Goal: Task Accomplishment & Management: Complete application form

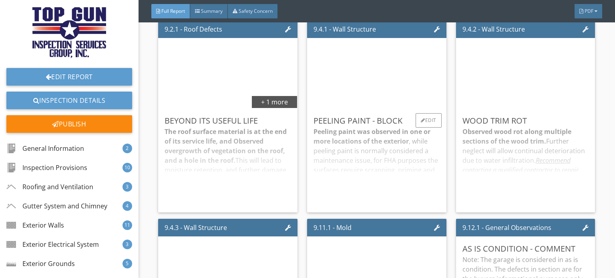
scroll to position [5446, 0]
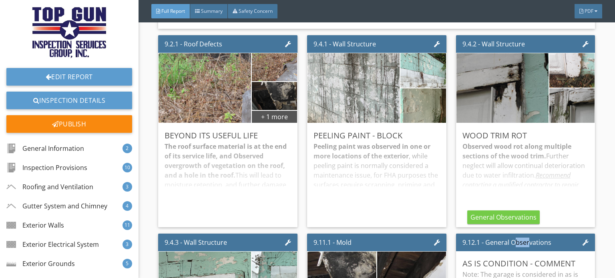
drag, startPoint x: 524, startPoint y: 237, endPoint x: 509, endPoint y: 230, distance: 15.8
click at [509, 238] on div "9.12.1 - General Observations" at bounding box center [506, 243] width 89 height 10
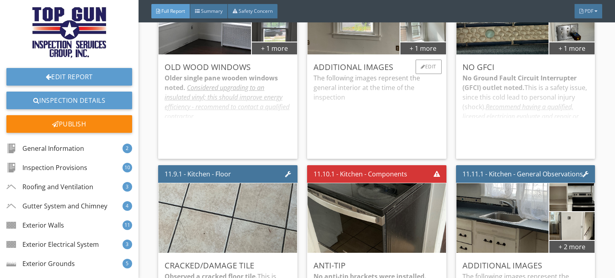
scroll to position [7488, 0]
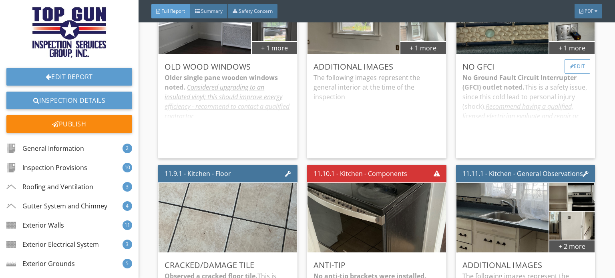
click at [575, 59] on div "Edit" at bounding box center [578, 66] width 26 height 14
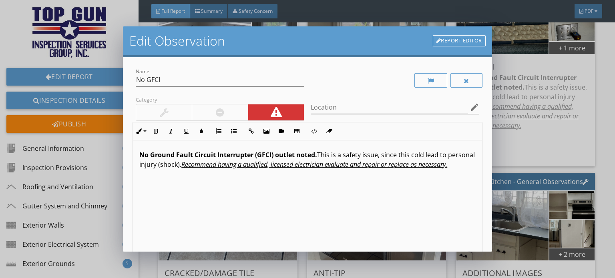
click at [419, 157] on p "No Ground Fault Circuit Interrupter (GFCI) outlet noted. This is a safety issue…" at bounding box center [307, 159] width 336 height 19
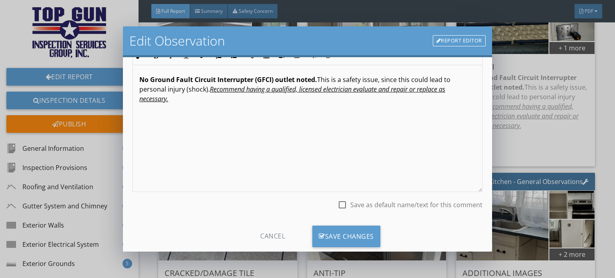
scroll to position [92, 0]
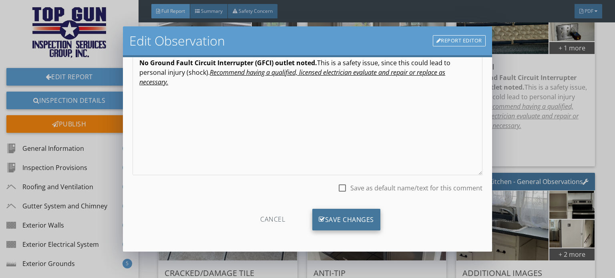
click at [348, 217] on div "Save Changes" at bounding box center [346, 220] width 68 height 22
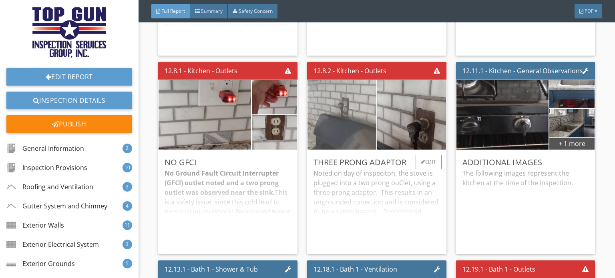
scroll to position [9530, 0]
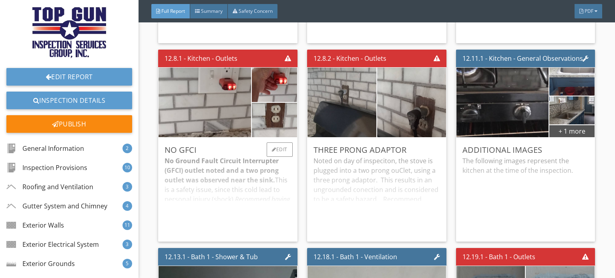
click at [251, 161] on div "No Ground Fault Circuit Interrupter (GFCI) outlet noted and a two prong outlet …" at bounding box center [228, 195] width 127 height 79
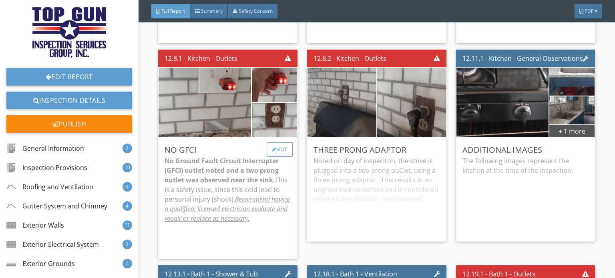
click at [277, 143] on div "Edit" at bounding box center [280, 150] width 26 height 14
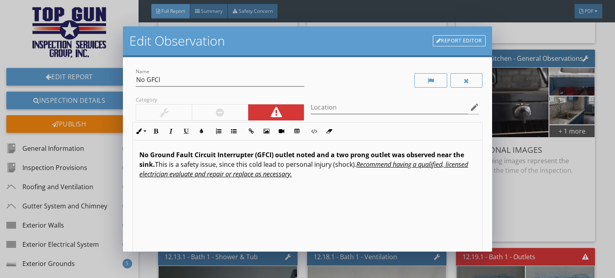
click at [268, 167] on p "No Ground Fault Circuit Interrupter (GFCI) outlet noted and a two prong outlet …" at bounding box center [307, 164] width 336 height 29
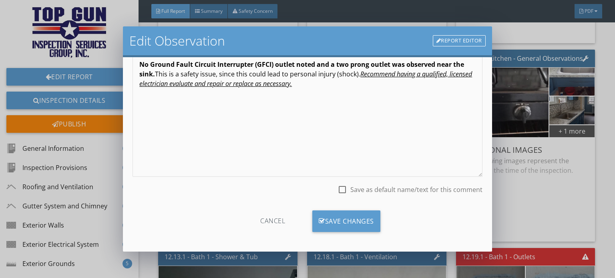
scroll to position [92, 0]
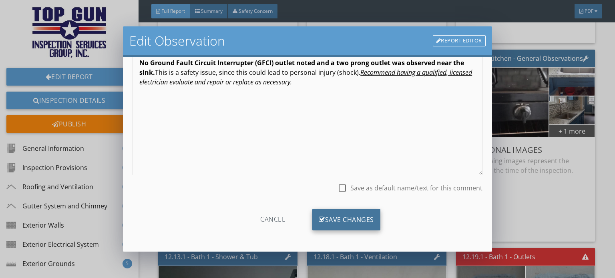
click at [364, 217] on div "Save Changes" at bounding box center [346, 220] width 68 height 22
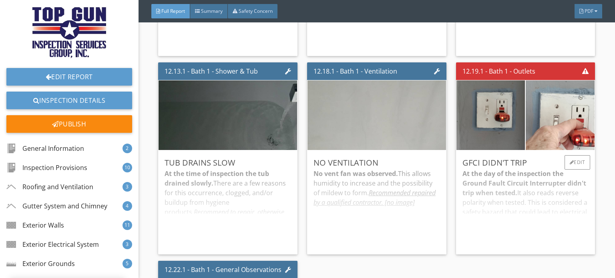
scroll to position [9730, 0]
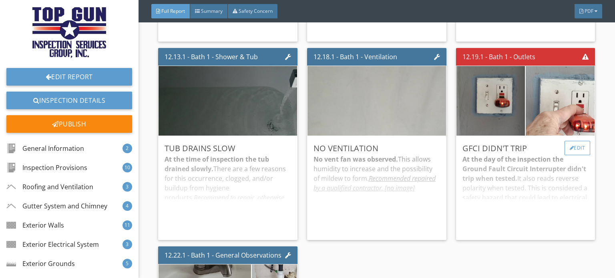
click at [568, 141] on div "Edit" at bounding box center [578, 148] width 26 height 14
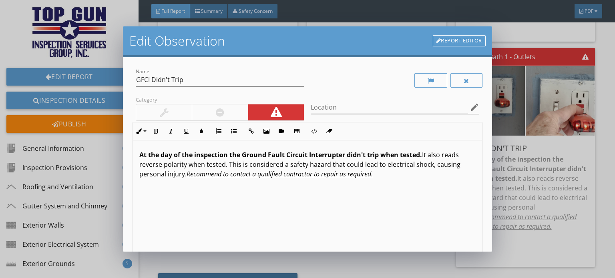
click at [170, 155] on strong "At the day of the inspection the Ground Fault Circuit Interrupter didn't trip w…" at bounding box center [280, 155] width 283 height 9
click at [171, 156] on strong "At the day of the inspection the Ground Fault Circuit Interrupter didn't trip w…" at bounding box center [280, 155] width 283 height 9
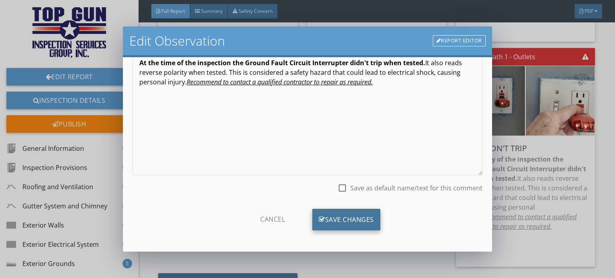
click at [349, 218] on div "Save Changes" at bounding box center [346, 220] width 68 height 22
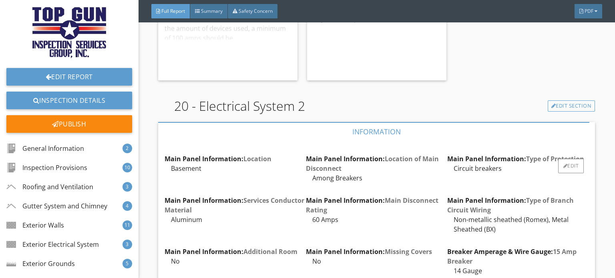
scroll to position [13695, 0]
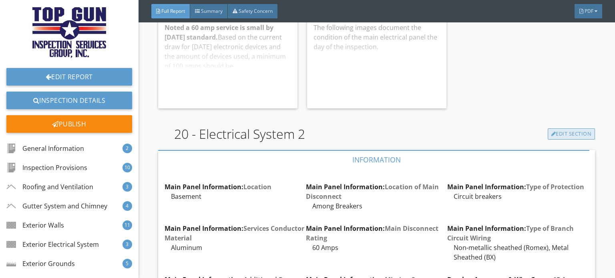
click at [563, 129] on link "Edit Section" at bounding box center [572, 134] width 48 height 11
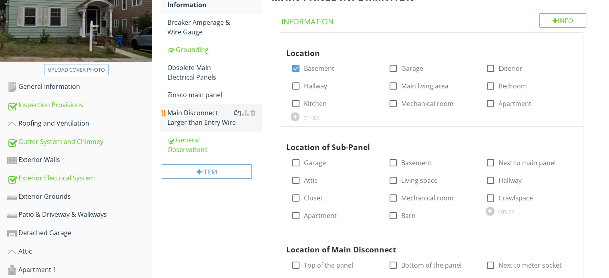
scroll to position [120, 0]
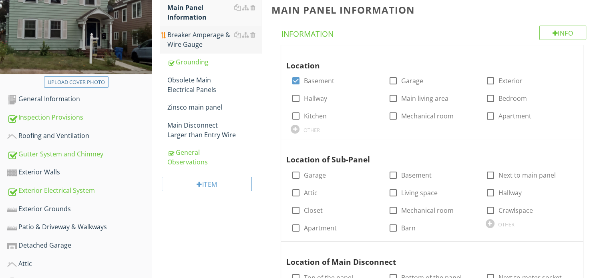
click at [198, 40] on div "Breaker Amperage & Wire Gauge" at bounding box center [214, 39] width 94 height 19
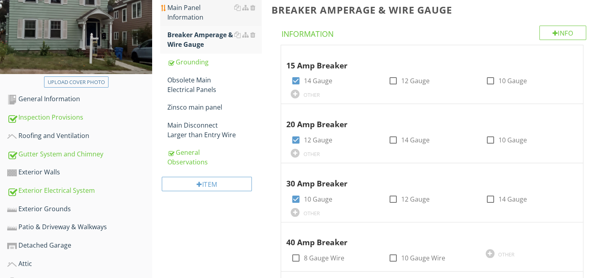
click at [199, 11] on div "Main Panel Information" at bounding box center [214, 12] width 94 height 19
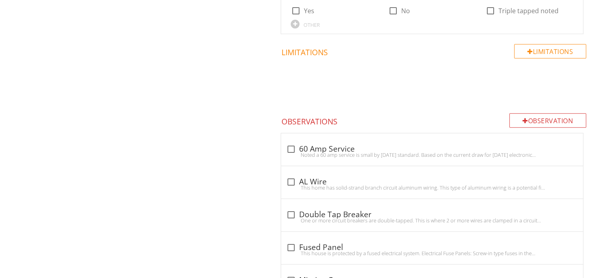
scroll to position [961, 0]
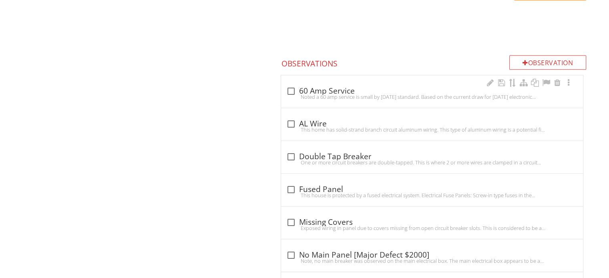
click at [290, 91] on div at bounding box center [291, 91] width 14 height 14
checkbox input "true"
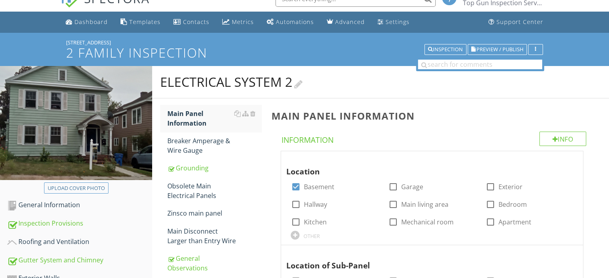
scroll to position [0, 0]
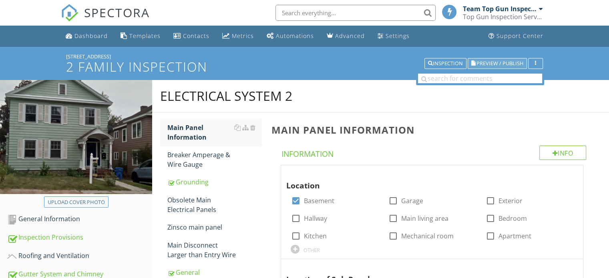
click at [507, 62] on span "Preview / Publish" at bounding box center [500, 63] width 47 height 5
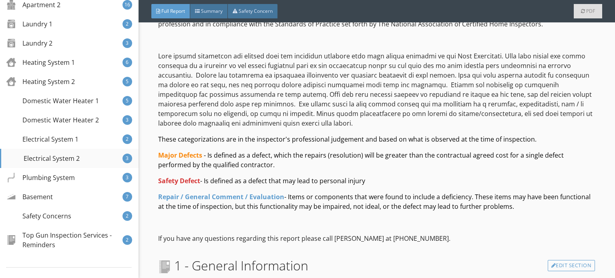
scroll to position [360, 0]
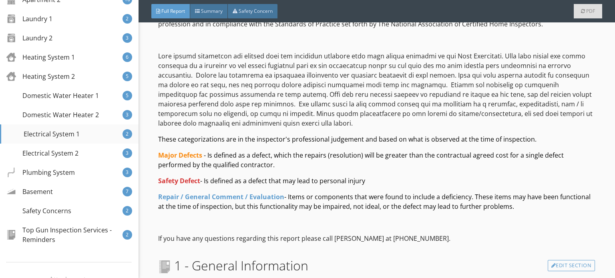
click at [74, 136] on div "Electrical System 1" at bounding box center [44, 134] width 72 height 10
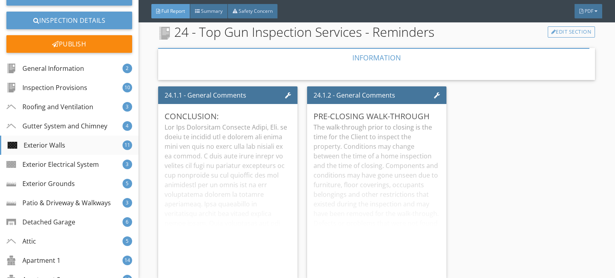
scroll to position [0, 0]
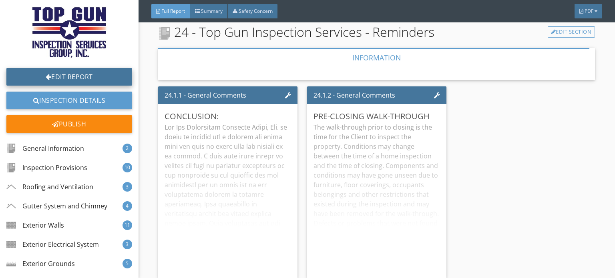
click at [62, 76] on link "Edit Report" at bounding box center [69, 77] width 126 height 18
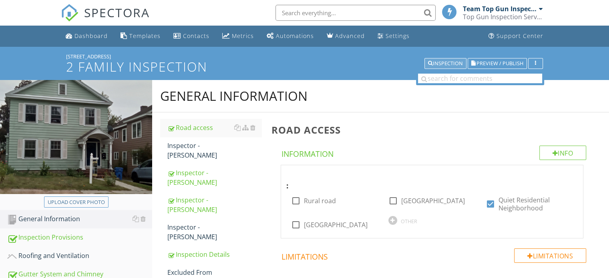
click at [445, 63] on div "Inspection" at bounding box center [445, 64] width 35 height 6
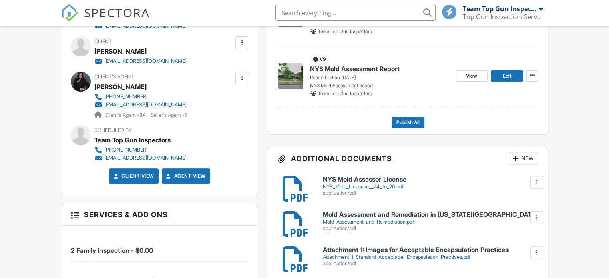
scroll to position [280, 0]
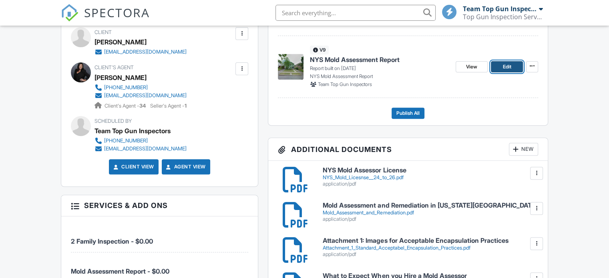
click at [507, 66] on span "Edit" at bounding box center [507, 67] width 8 height 8
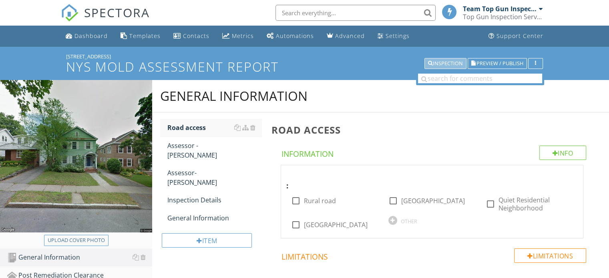
click at [440, 62] on div "Inspection" at bounding box center [445, 64] width 35 height 6
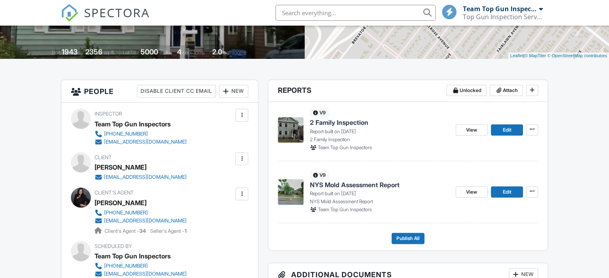
scroll to position [160, 0]
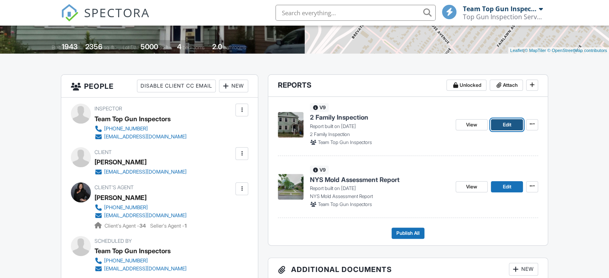
click at [509, 125] on span "Edit" at bounding box center [507, 125] width 8 height 8
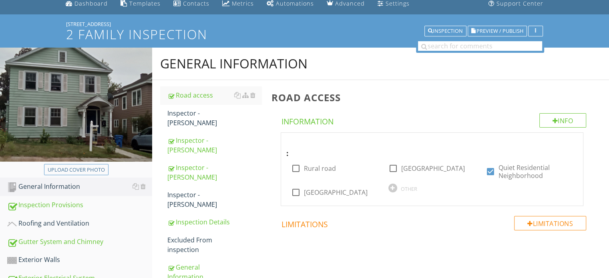
scroll to position [80, 0]
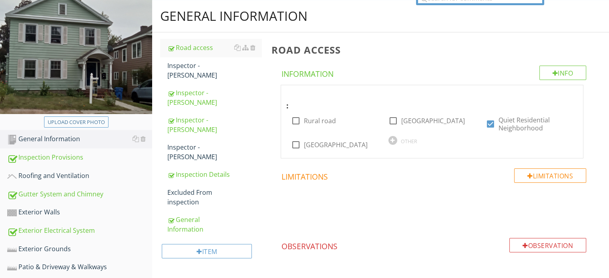
click at [76, 124] on div "Upload cover photo" at bounding box center [76, 123] width 57 height 8
type input "C:\fakepath\streetview.jpg"
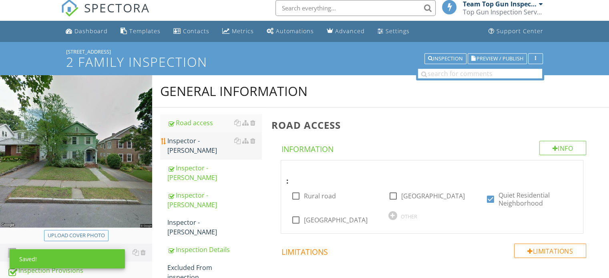
scroll to position [0, 0]
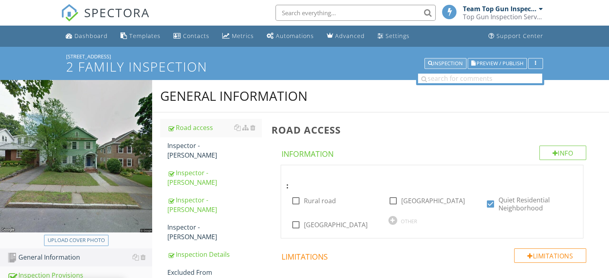
click at [444, 62] on div "Inspection" at bounding box center [445, 64] width 35 height 6
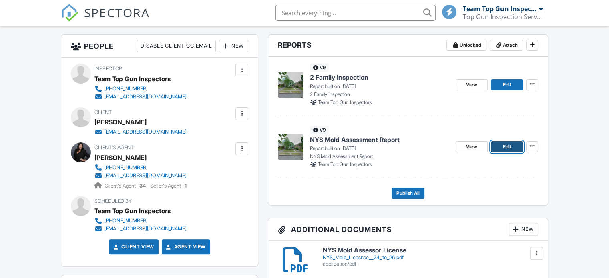
click at [509, 148] on span "Edit" at bounding box center [507, 147] width 8 height 8
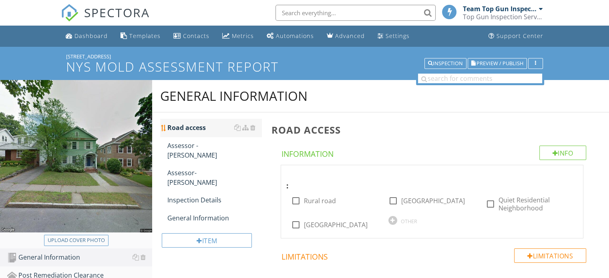
scroll to position [40, 0]
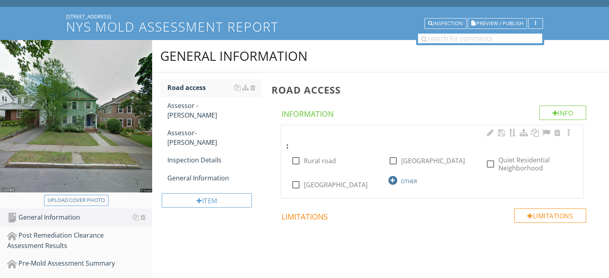
click at [391, 180] on div at bounding box center [392, 180] width 9 height 9
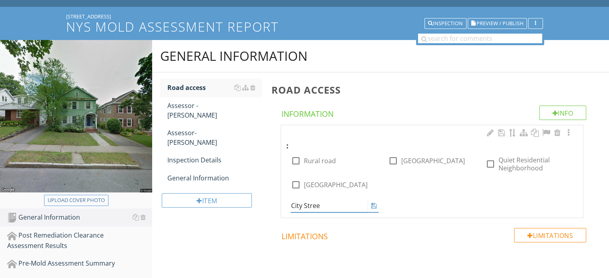
type input "[GEOGRAPHIC_DATA]"
click at [374, 206] on icon at bounding box center [374, 206] width 6 height 6
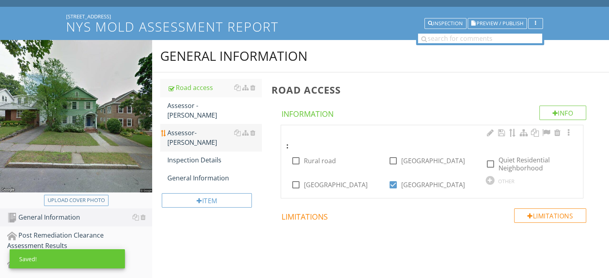
click at [192, 128] on div "Assessor- [PERSON_NAME]" at bounding box center [214, 137] width 94 height 19
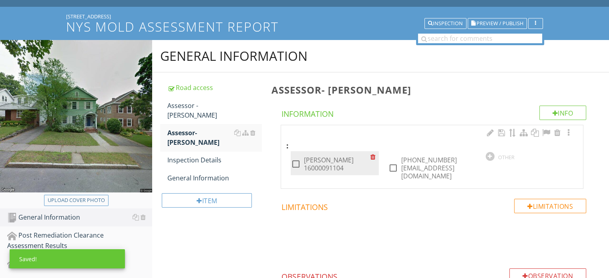
click at [310, 161] on label "[PERSON_NAME] 16000091104" at bounding box center [337, 164] width 66 height 16
checkbox input "true"
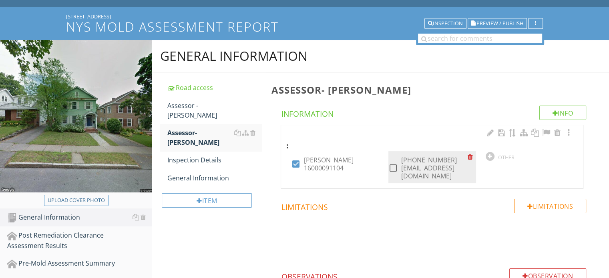
click at [423, 166] on label "[PHONE_NUMBER] [EMAIL_ADDRESS][DOMAIN_NAME]" at bounding box center [434, 168] width 66 height 24
checkbox input "true"
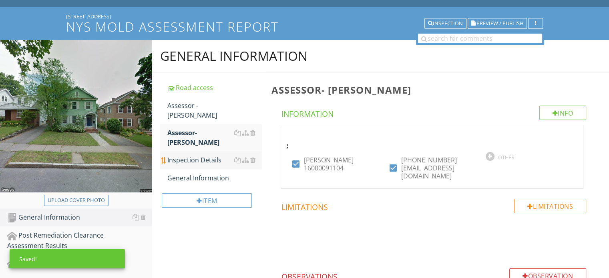
click at [203, 155] on div "Inspection Details" at bounding box center [214, 160] width 94 height 10
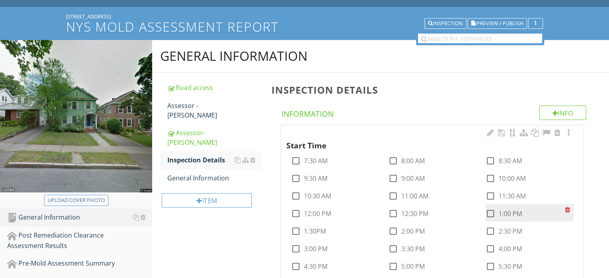
click at [489, 211] on div at bounding box center [491, 214] width 14 height 14
checkbox input "true"
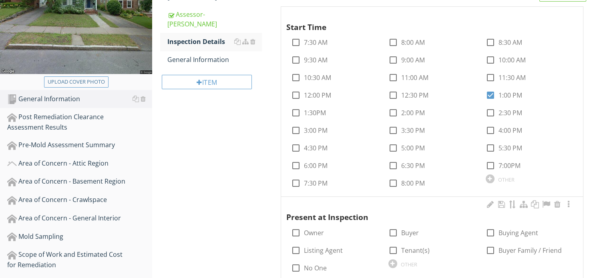
scroll to position [200, 0]
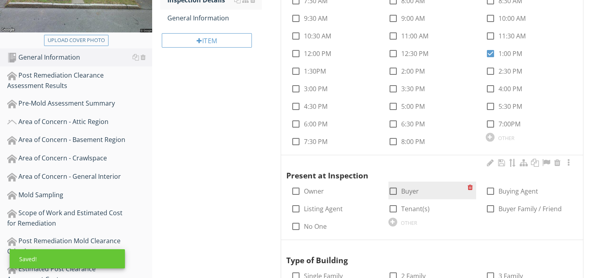
click at [397, 193] on div at bounding box center [393, 192] width 14 height 14
checkbox input "true"
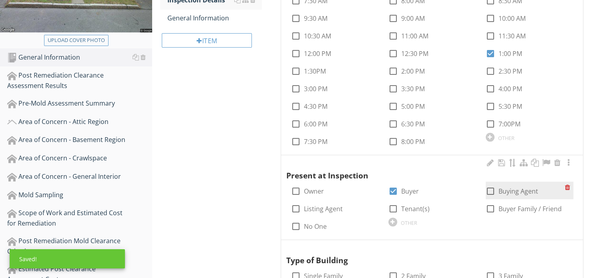
click at [497, 190] on div "check_box_outline_blank Buying Agent" at bounding box center [512, 192] width 52 height 10
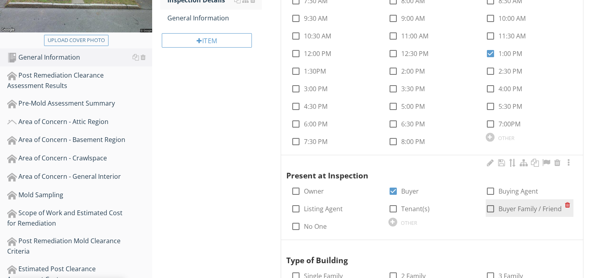
click at [491, 208] on div at bounding box center [491, 209] width 14 height 14
checkbox input "true"
click at [493, 189] on div at bounding box center [491, 192] width 14 height 14
checkbox input "true"
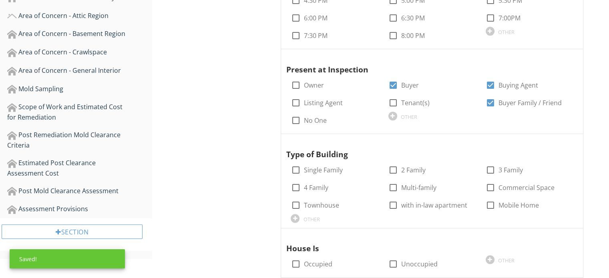
scroll to position [320, 0]
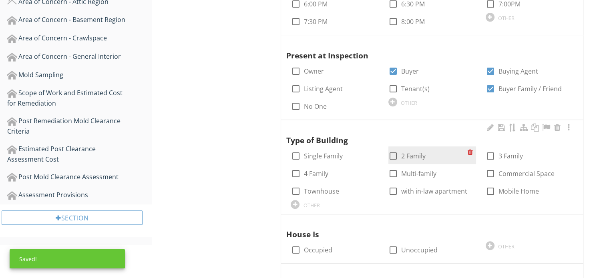
click at [395, 158] on div at bounding box center [393, 156] width 14 height 14
checkbox input "true"
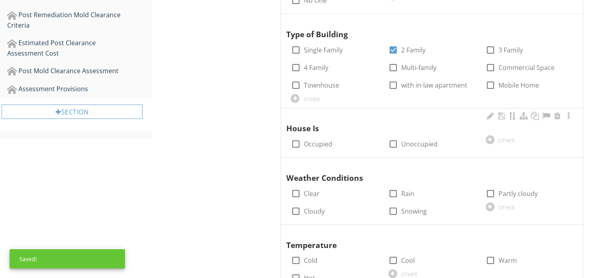
scroll to position [440, 0]
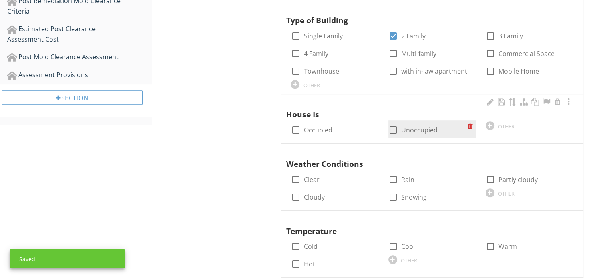
click at [391, 128] on div at bounding box center [393, 130] width 14 height 14
checkbox input "true"
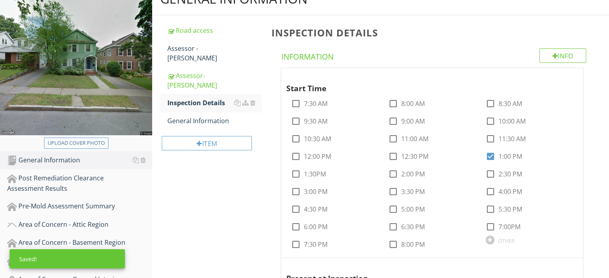
scroll to position [80, 0]
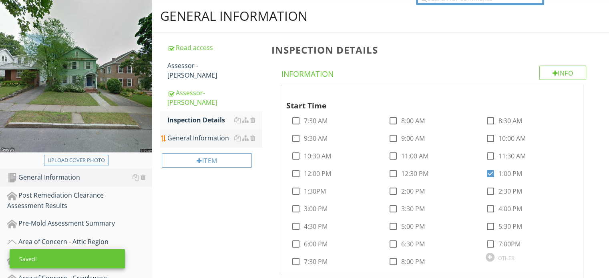
click at [215, 129] on link "General Information" at bounding box center [214, 138] width 94 height 18
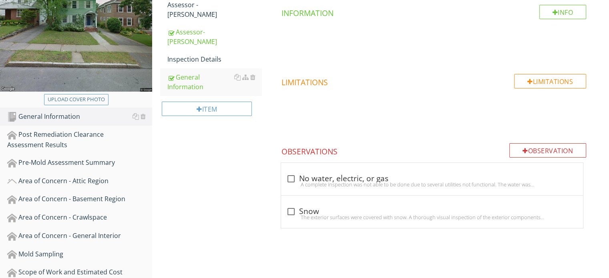
scroll to position [160, 0]
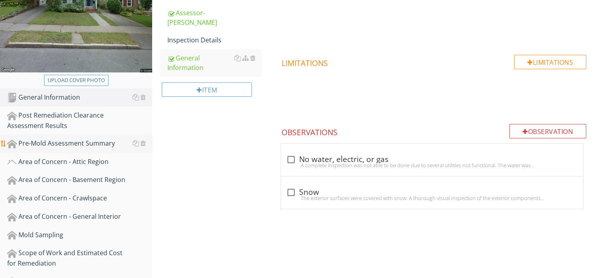
click at [82, 146] on div "Pre-Mold Assessment Summary" at bounding box center [79, 144] width 145 height 10
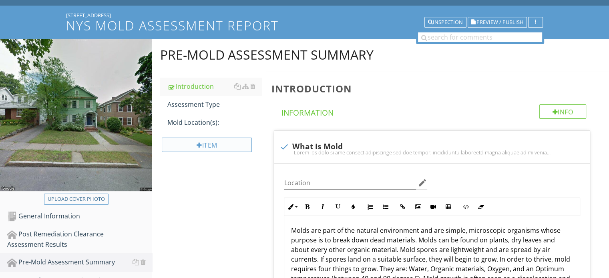
scroll to position [40, 0]
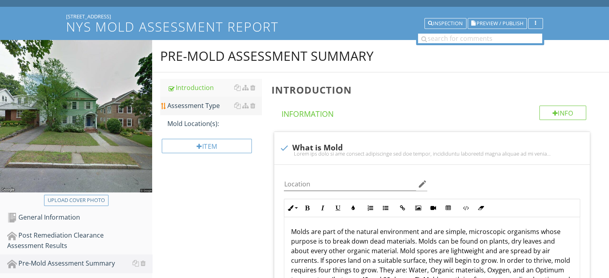
click at [207, 107] on div "Assessment Type" at bounding box center [214, 106] width 94 height 10
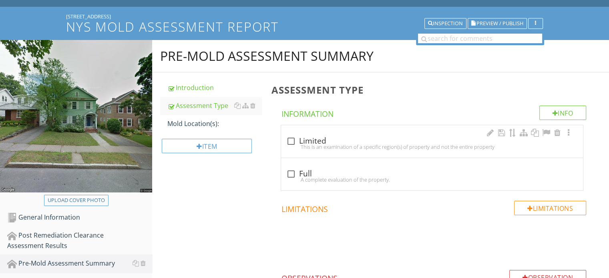
click at [290, 141] on div at bounding box center [291, 142] width 14 height 14
checkbox input "true"
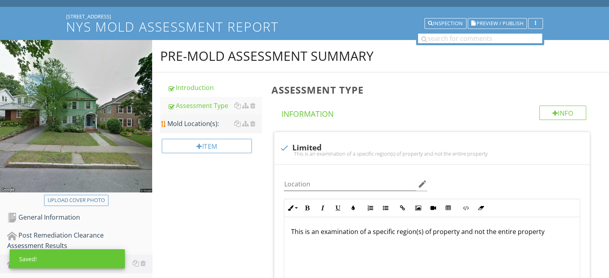
click at [203, 123] on div "Mold Location(s):" at bounding box center [214, 124] width 94 height 10
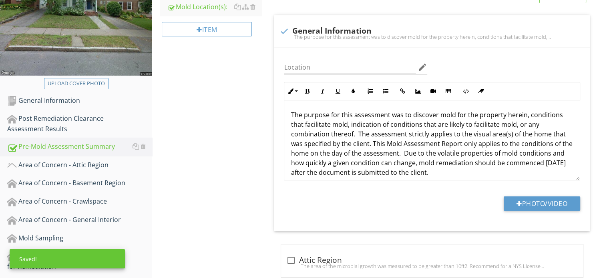
scroll to position [160, 0]
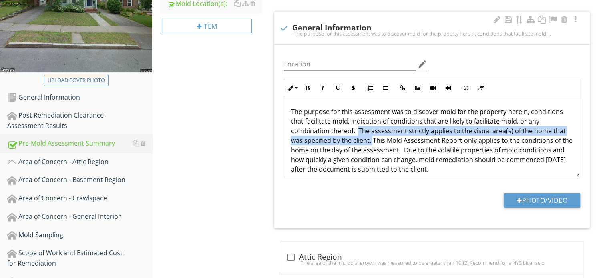
drag, startPoint x: 357, startPoint y: 131, endPoint x: 372, endPoint y: 143, distance: 19.4
click at [372, 143] on p "The purpose for this assessment was to discover mold for the property herein, c…" at bounding box center [432, 140] width 283 height 67
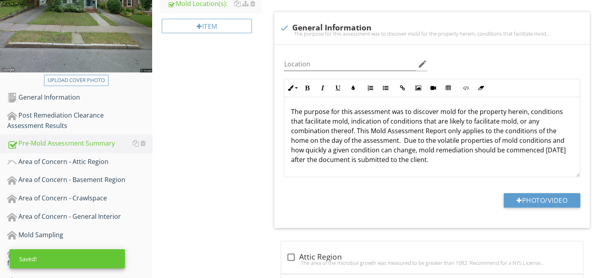
scroll to position [200, 0]
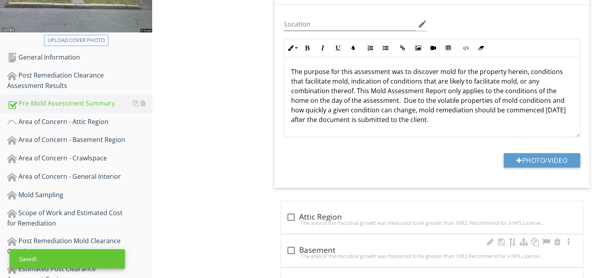
click at [288, 253] on div "The area of the microbial growth was measured to be greater than 10ft2.Recommen…" at bounding box center [432, 256] width 292 height 6
checkbox input "true"
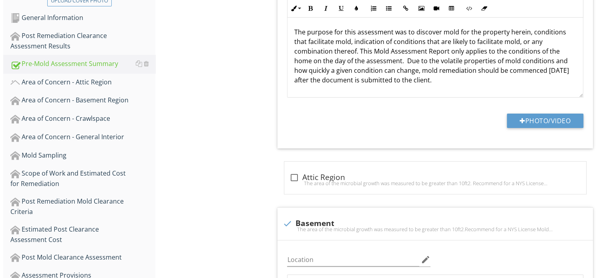
scroll to position [240, 0]
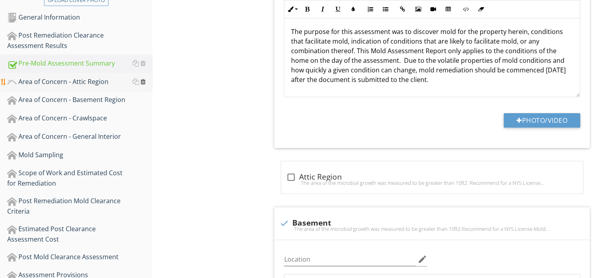
click at [143, 80] on div at bounding box center [143, 81] width 5 height 6
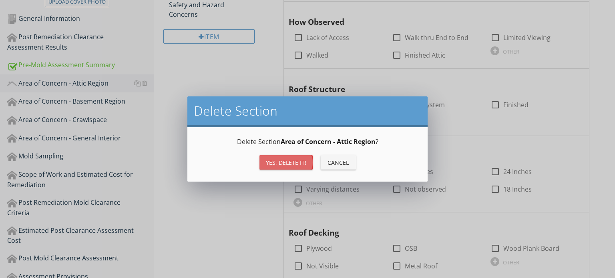
click at [269, 159] on div "Yes, Delete it!" at bounding box center [286, 163] width 40 height 8
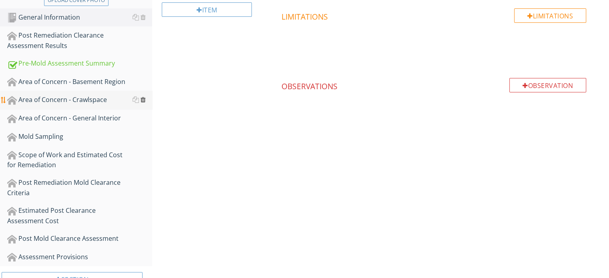
click at [142, 99] on div at bounding box center [143, 100] width 5 height 6
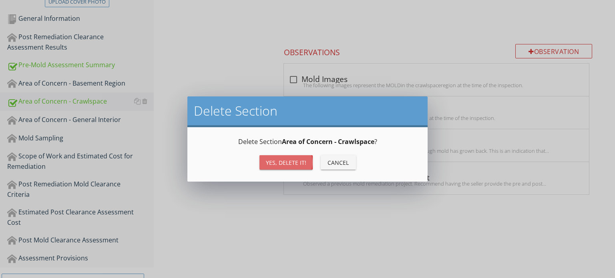
click at [289, 165] on div "Yes, Delete it!" at bounding box center [286, 163] width 40 height 8
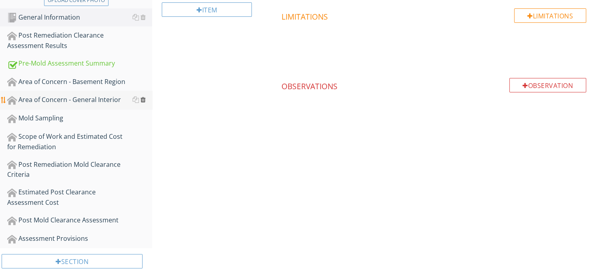
click at [143, 99] on div at bounding box center [143, 100] width 5 height 6
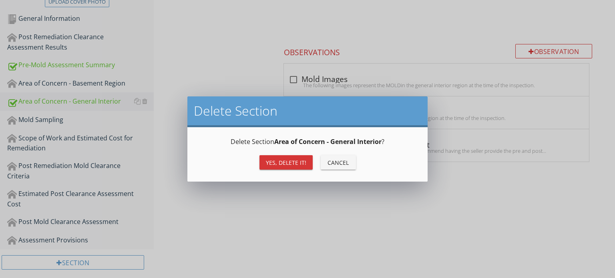
click at [279, 162] on div "Yes, Delete it!" at bounding box center [286, 163] width 40 height 8
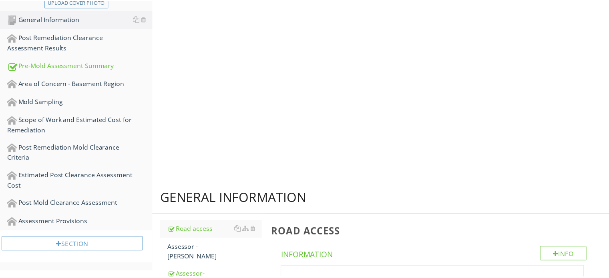
scroll to position [231, 0]
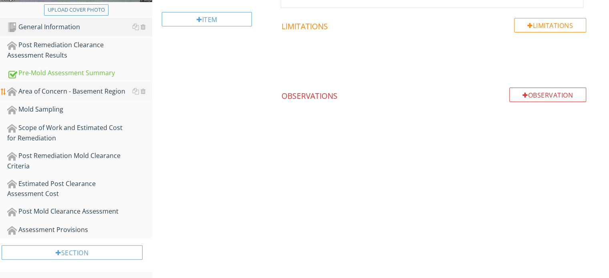
click at [112, 89] on div "Area of Concern - Basement Region" at bounding box center [79, 91] width 145 height 10
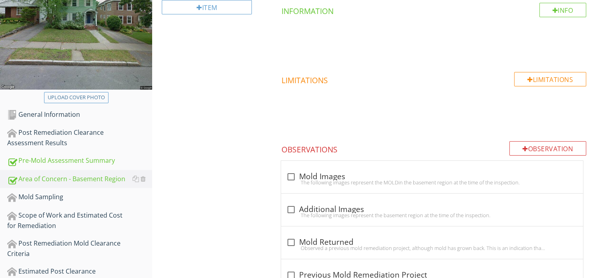
scroll to position [191, 0]
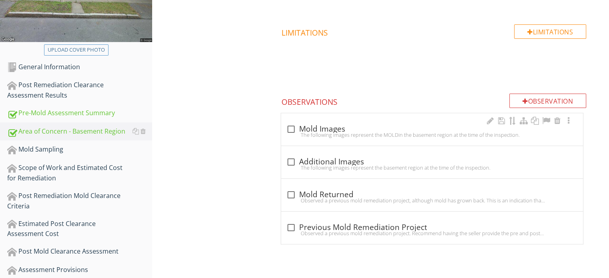
click at [289, 133] on div "The following images represent the MOLDin the basement region at the time of th…" at bounding box center [432, 135] width 292 height 6
checkbox input "true"
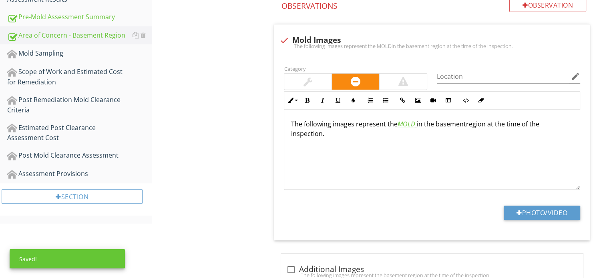
scroll to position [311, 0]
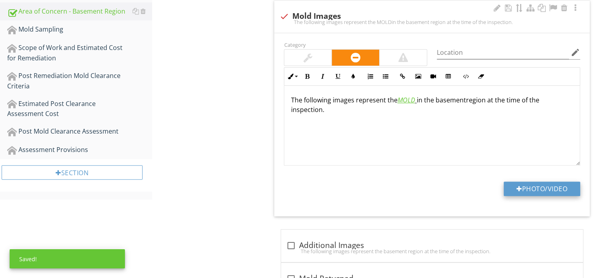
click at [538, 189] on button "Photo/Video" at bounding box center [542, 189] width 76 height 14
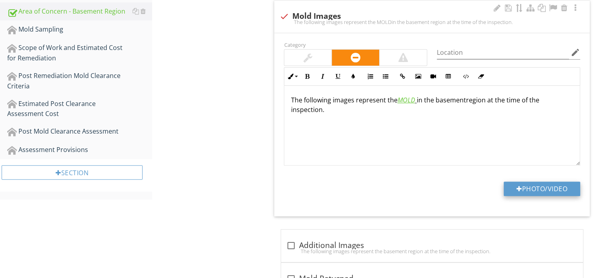
type input "C:\fakepath\IMG_1369.JPG"
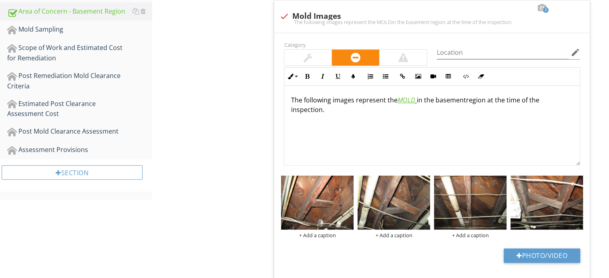
scroll to position [431, 0]
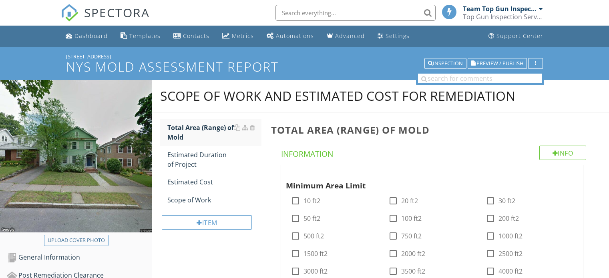
scroll to position [97, 0]
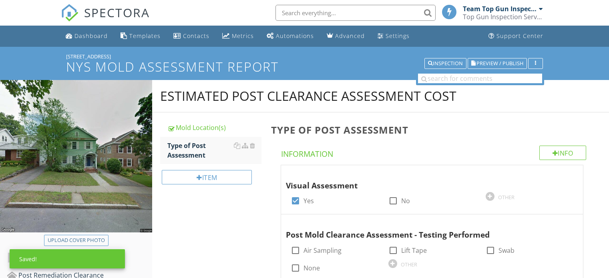
scroll to position [398, 0]
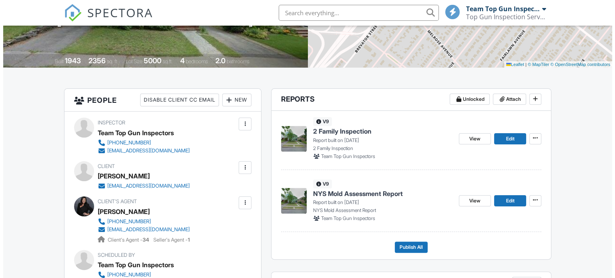
scroll to position [160, 0]
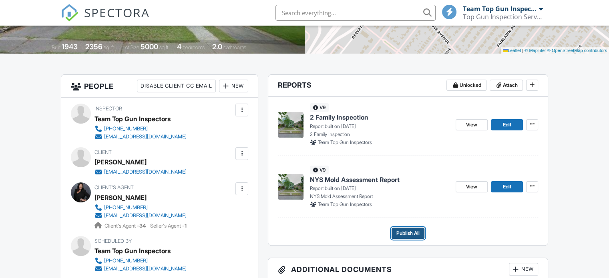
click at [406, 233] on span "Publish All" at bounding box center [407, 233] width 23 height 8
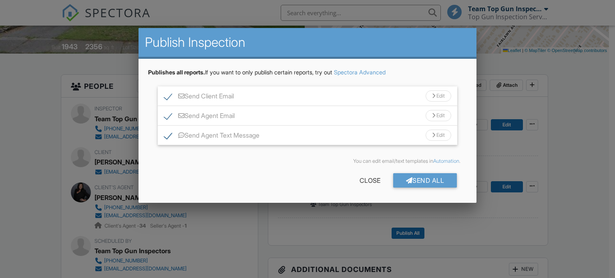
click at [165, 135] on label "Send Agent Text Message" at bounding box center [211, 137] width 95 height 10
checkbox input "false"
click at [435, 179] on div "Send All" at bounding box center [425, 180] width 64 height 14
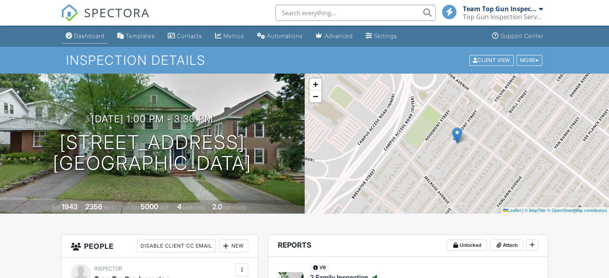
click at [92, 34] on div "Dashboard" at bounding box center [89, 35] width 30 height 7
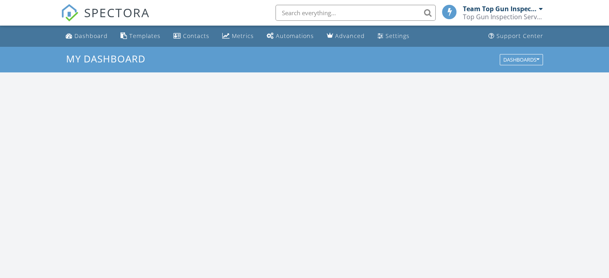
scroll to position [741, 621]
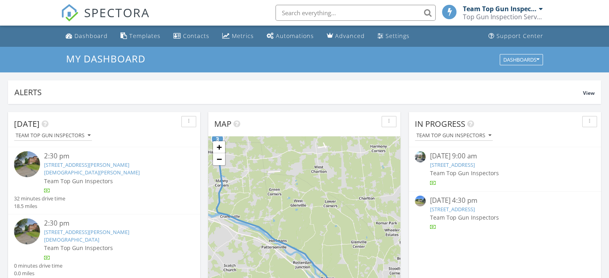
click at [469, 209] on link "[STREET_ADDRESS]" at bounding box center [452, 209] width 45 height 7
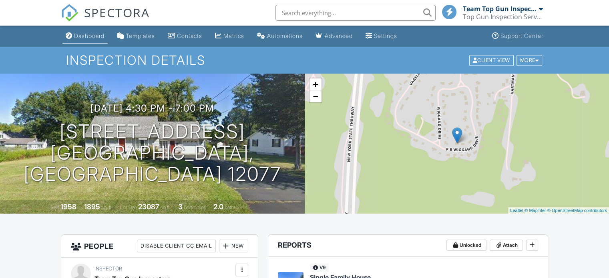
click at [86, 35] on div "Dashboard" at bounding box center [89, 35] width 30 height 7
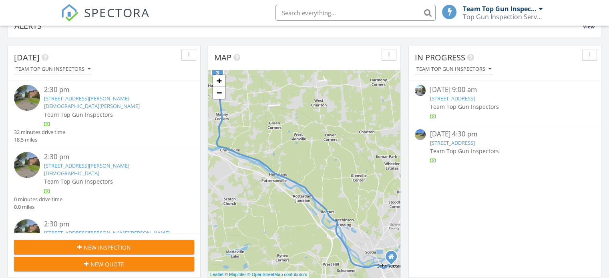
scroll to position [80, 0]
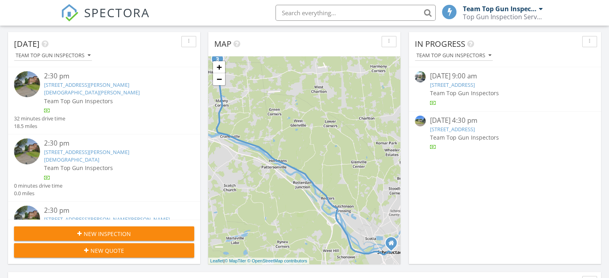
click at [124, 235] on span "New Inspection" at bounding box center [107, 234] width 47 height 8
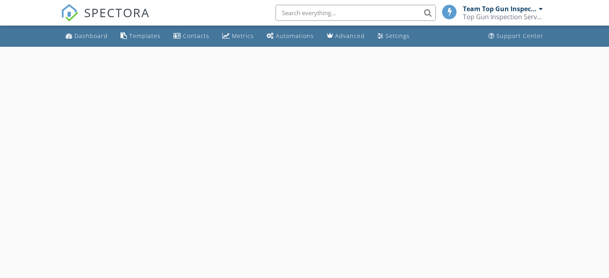
select select "8"
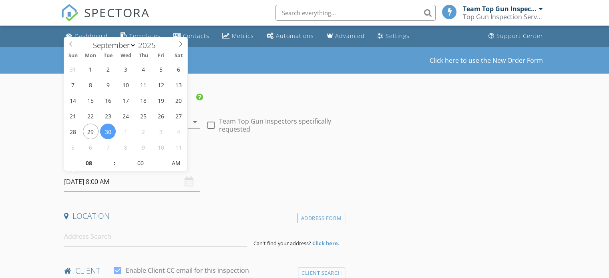
click at [96, 185] on input "09/30/2025 8:00 AM" at bounding box center [132, 182] width 136 height 20
type input "09/29/2025 8:00 AM"
type input "09"
type input "[DATE] 9:00 AM"
click at [109, 158] on span at bounding box center [111, 159] width 6 height 8
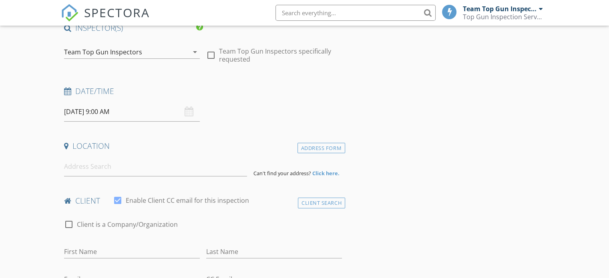
scroll to position [80, 0]
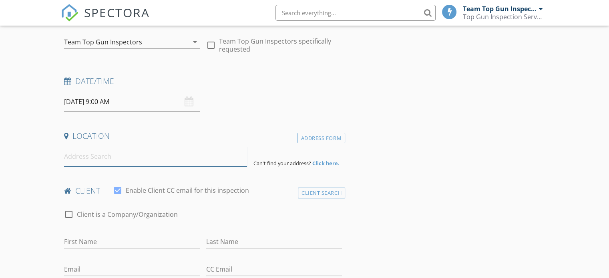
click at [75, 154] on input at bounding box center [155, 157] width 183 height 20
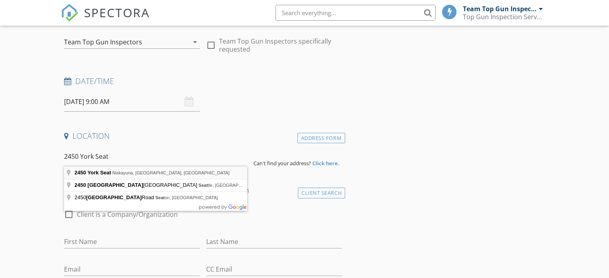
type input "2450 York Seat, Niskayuna, NY, USA"
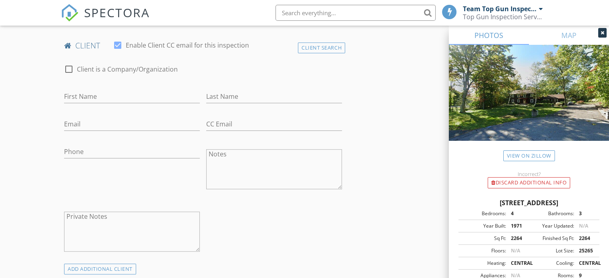
scroll to position [400, 0]
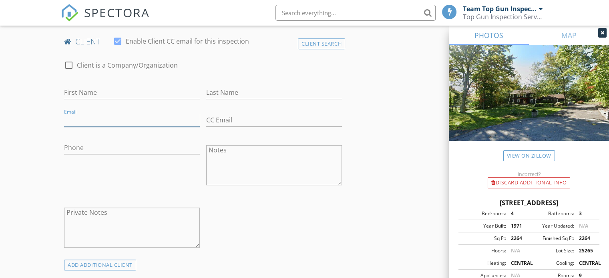
paste input "david.gonzalez.cuadrado@gmail.com"
type input "david.gonzalez.cuadrado@gmail.com"
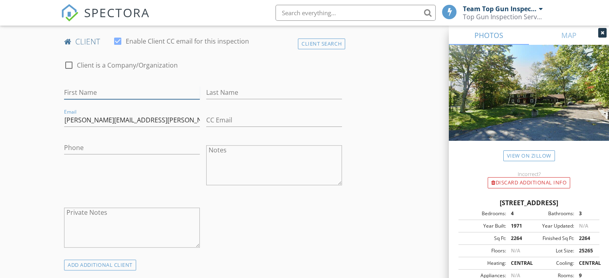
click at [78, 94] on input "First Name" at bounding box center [132, 92] width 136 height 13
type input "David"
click at [221, 91] on input "Last Name" at bounding box center [274, 92] width 136 height 13
type input "Gonzalez Cuadrado"
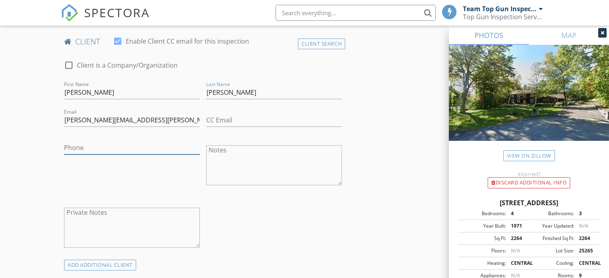
click at [71, 147] on input "Phone" at bounding box center [132, 147] width 136 height 13
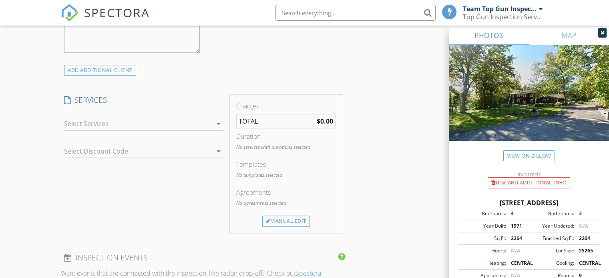
scroll to position [601, 0]
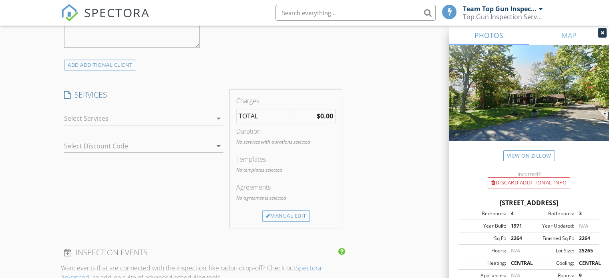
type input "765-479-5806"
click at [218, 119] on icon "arrow_drop_down" at bounding box center [219, 119] width 10 height 10
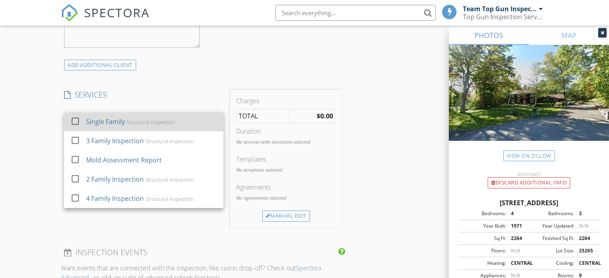
click at [75, 119] on div at bounding box center [75, 122] width 14 height 14
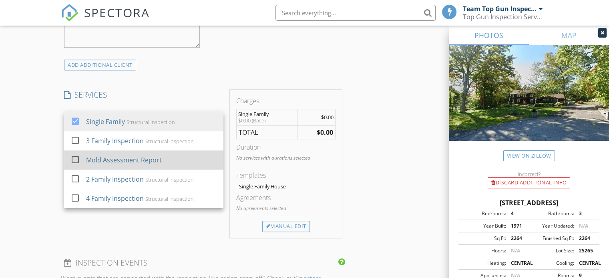
click at [74, 159] on div at bounding box center [75, 160] width 14 height 14
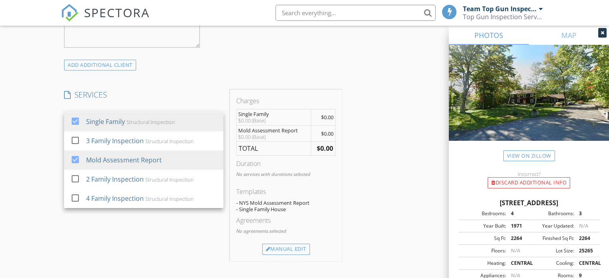
click at [173, 76] on div "INSPECTOR(S) check_box Team Top Gun Inspectors PRIMARY Team Top Gun Inspectors …" at bounding box center [203, 145] width 284 height 1307
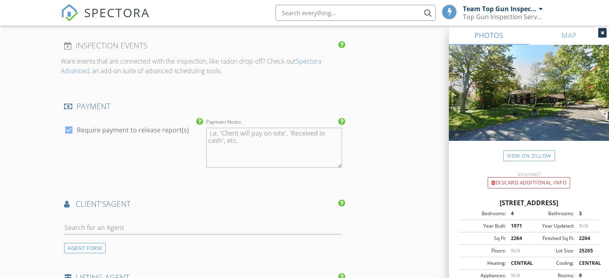
scroll to position [921, 0]
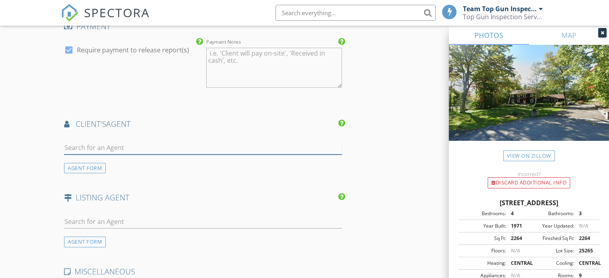
click at [72, 147] on input "text" at bounding box center [203, 147] width 278 height 13
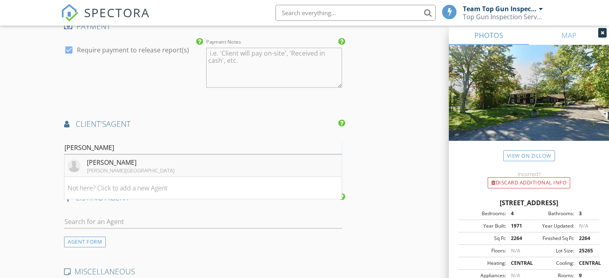
type input "Colin"
click at [101, 161] on div "Colin Nevins" at bounding box center [131, 163] width 88 height 10
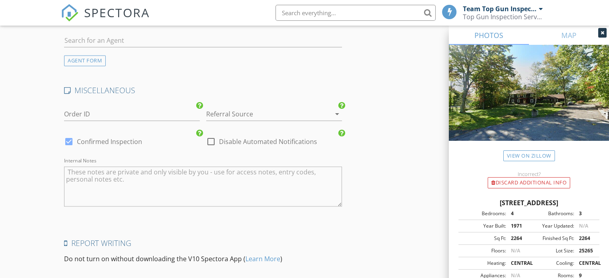
scroll to position [1366, 0]
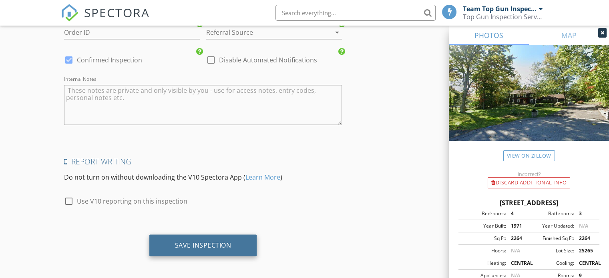
click at [205, 237] on div "Save Inspection" at bounding box center [203, 246] width 108 height 22
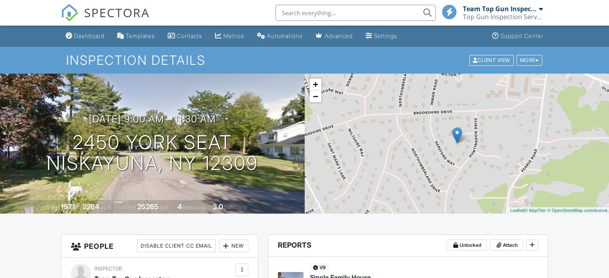
click at [84, 35] on div "Dashboard" at bounding box center [89, 35] width 30 height 7
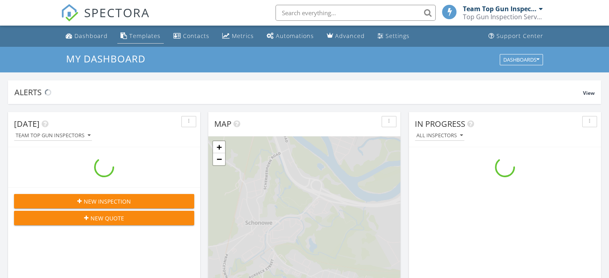
scroll to position [741, 621]
